Goal: Find specific page/section: Find specific page/section

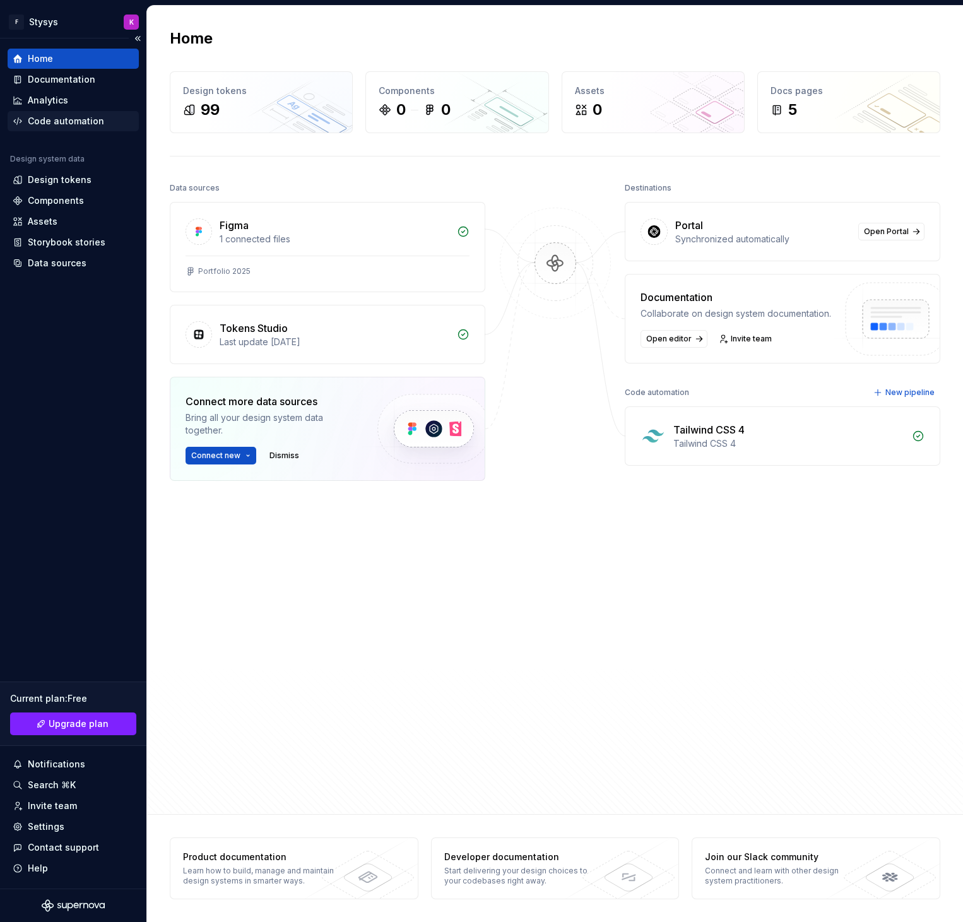
click at [72, 116] on div "Code automation" at bounding box center [66, 121] width 76 height 13
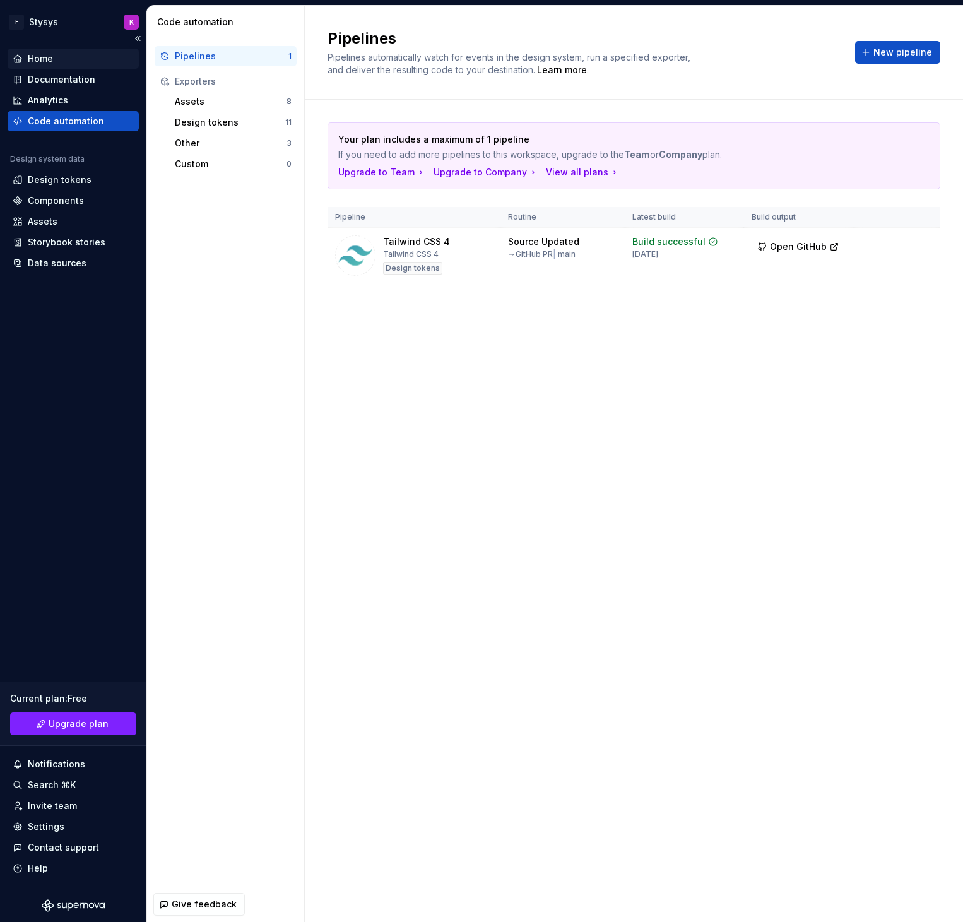
click at [64, 59] on div "Home" at bounding box center [73, 58] width 121 height 13
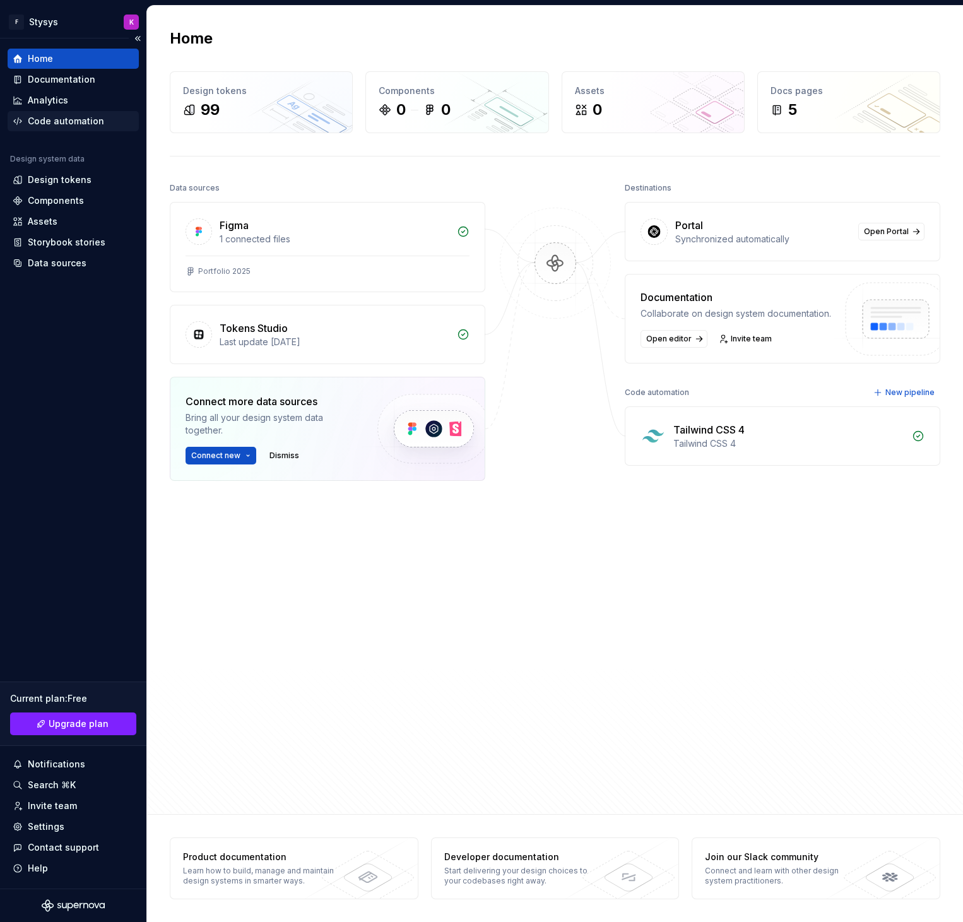
click at [62, 118] on div "Code automation" at bounding box center [66, 121] width 76 height 13
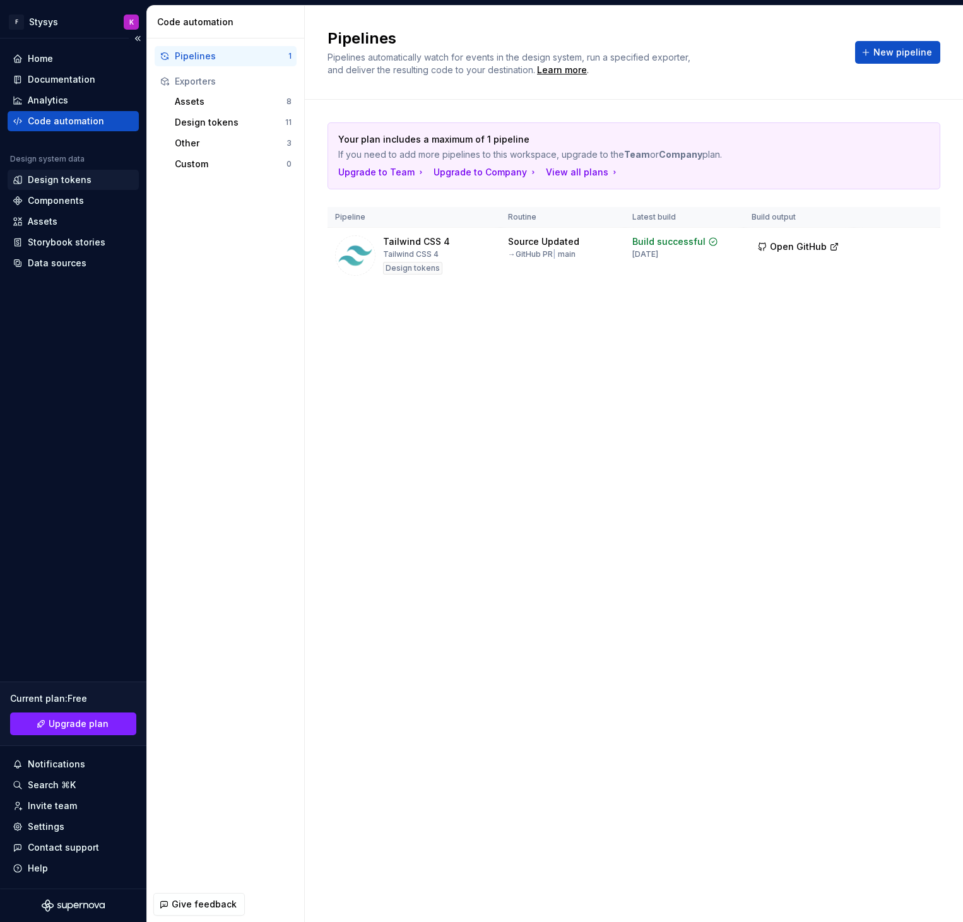
click at [47, 176] on div "Design tokens" at bounding box center [60, 180] width 64 height 13
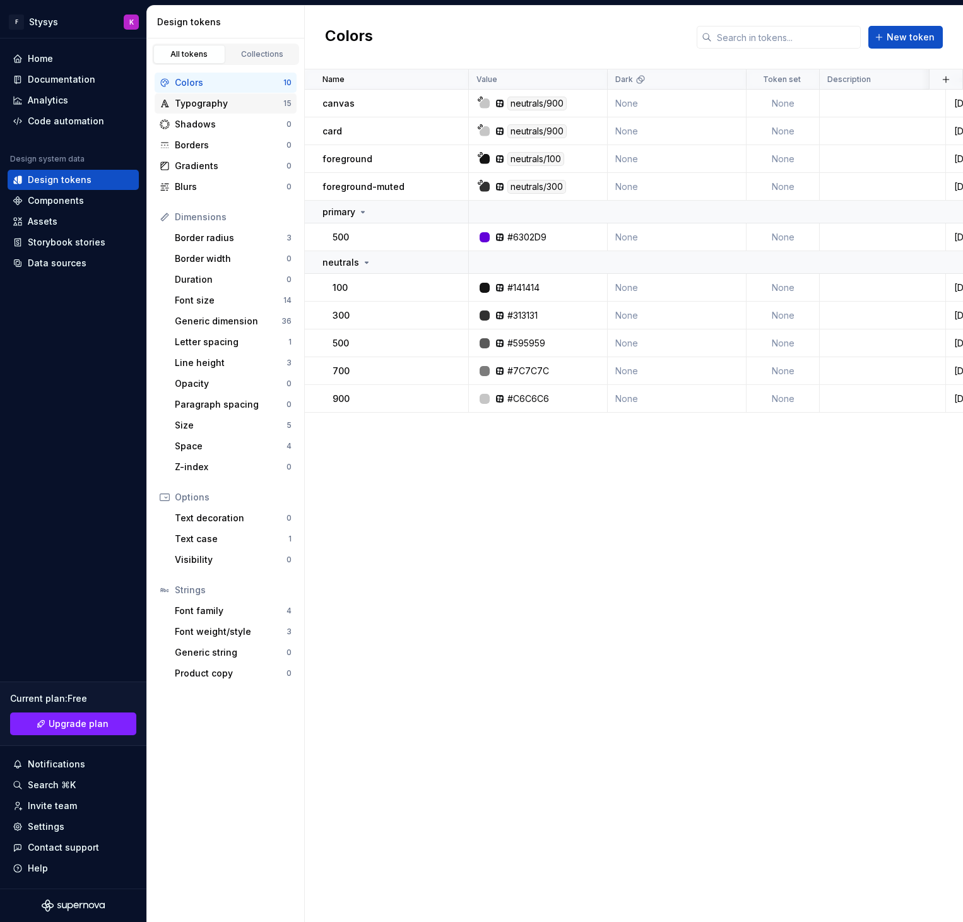
click at [227, 98] on div "Typography" at bounding box center [229, 103] width 109 height 13
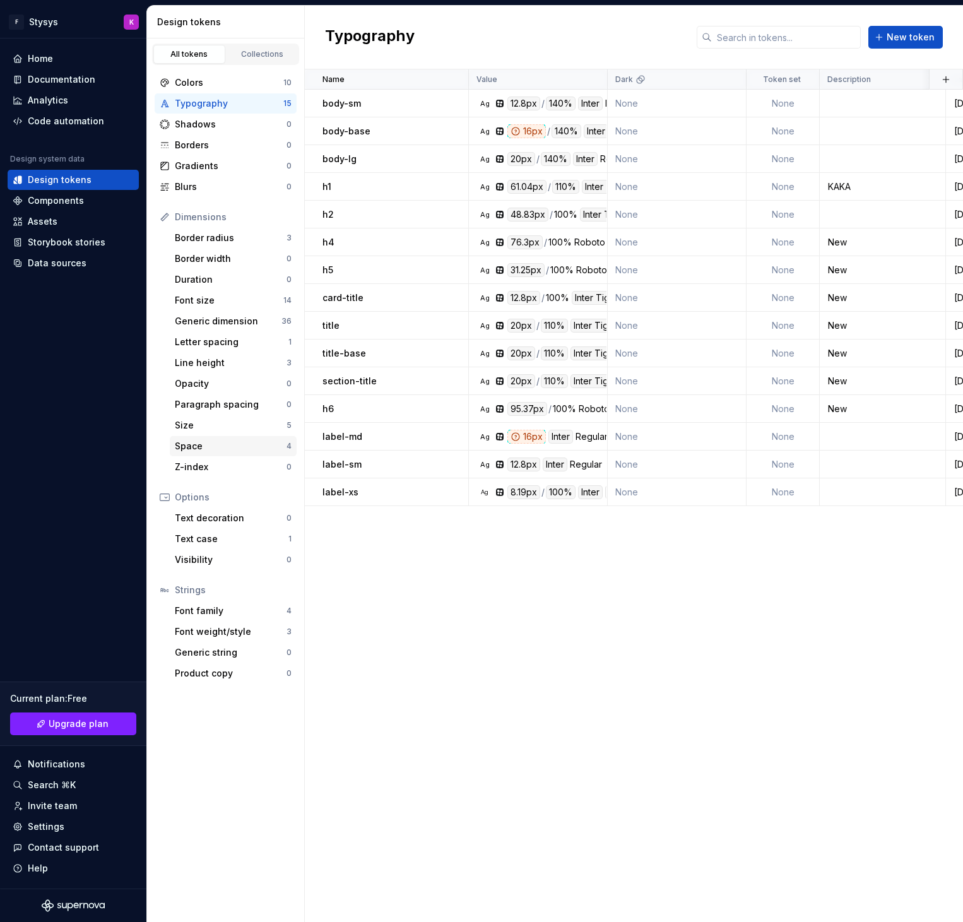
click at [186, 442] on div "Space" at bounding box center [231, 446] width 112 height 13
